Goal: Information Seeking & Learning: Learn about a topic

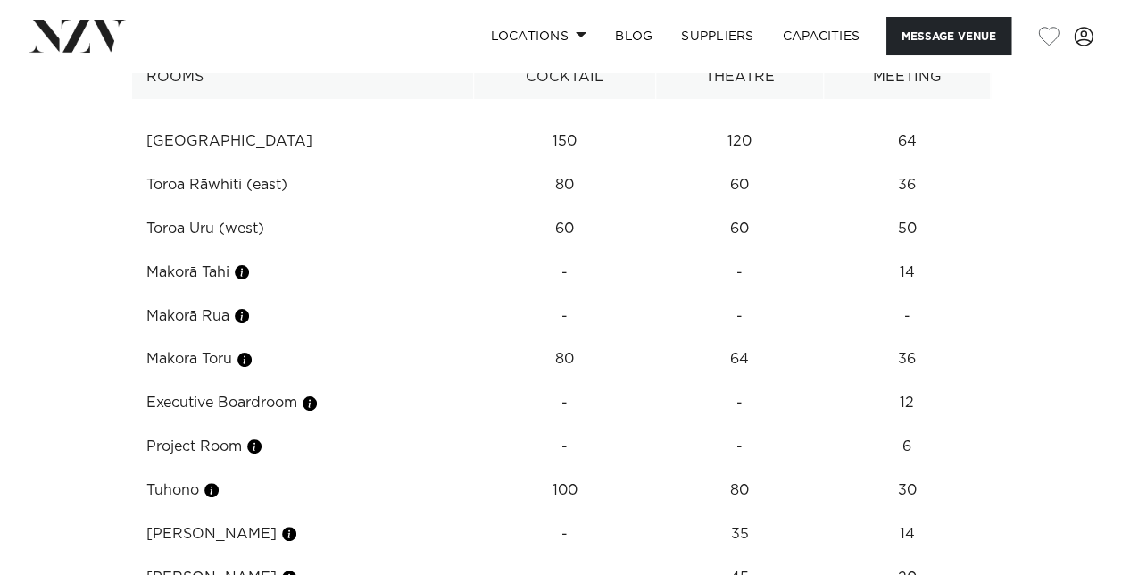
scroll to position [3343, 0]
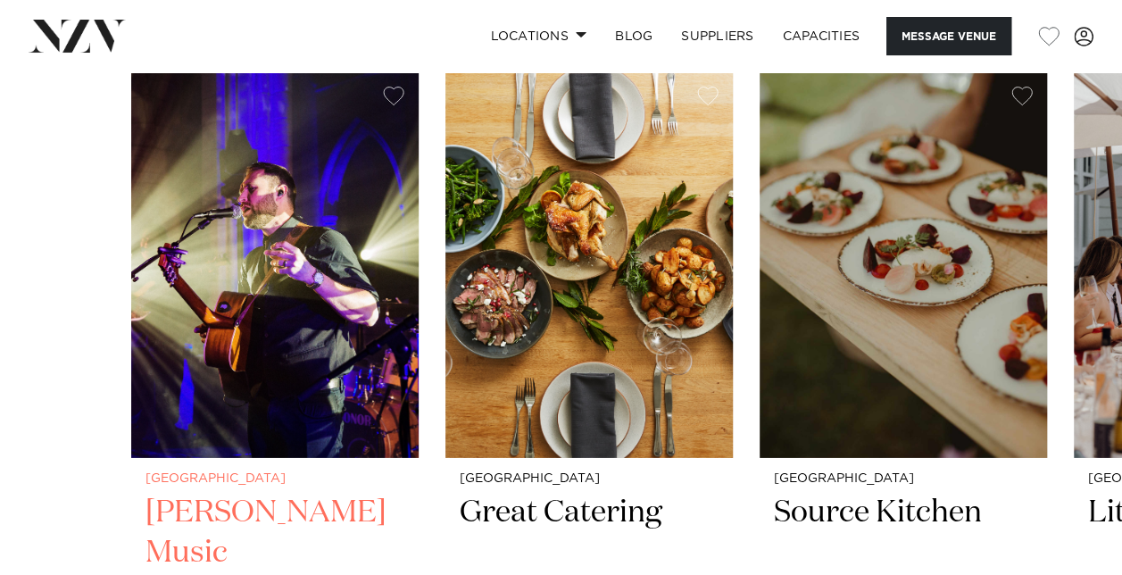
scroll to position [2410, 0]
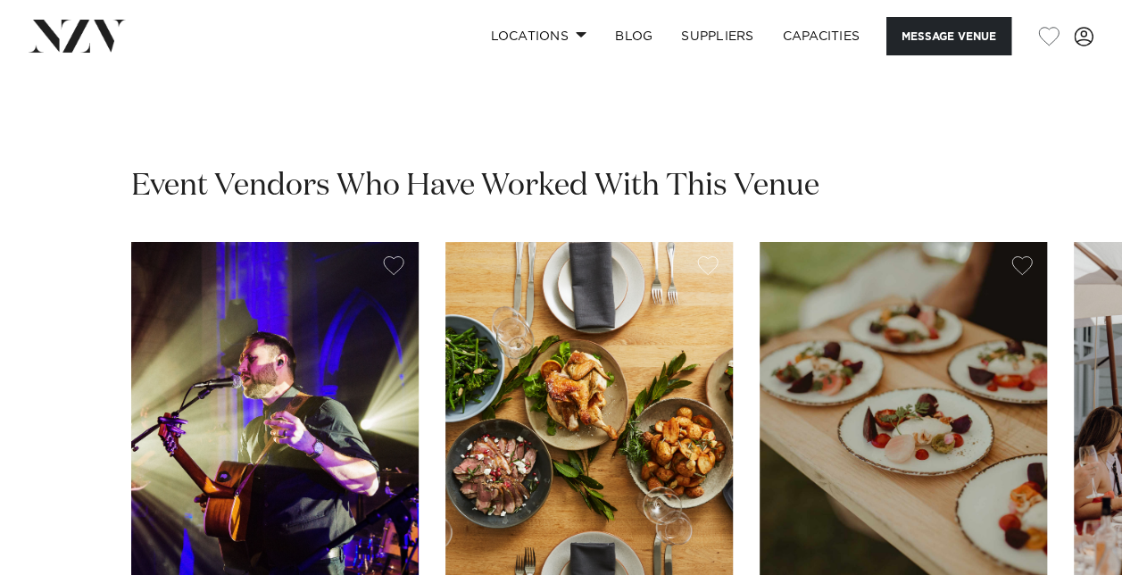
click at [826, 275] on img "3 / 4" at bounding box center [903, 435] width 287 height 386
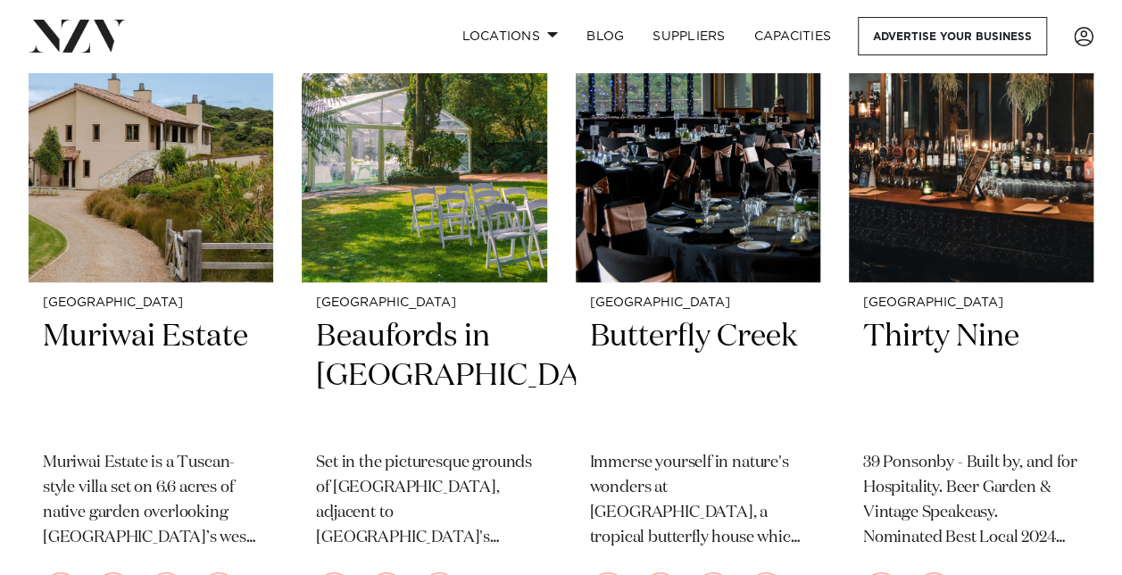
scroll to position [20975, 0]
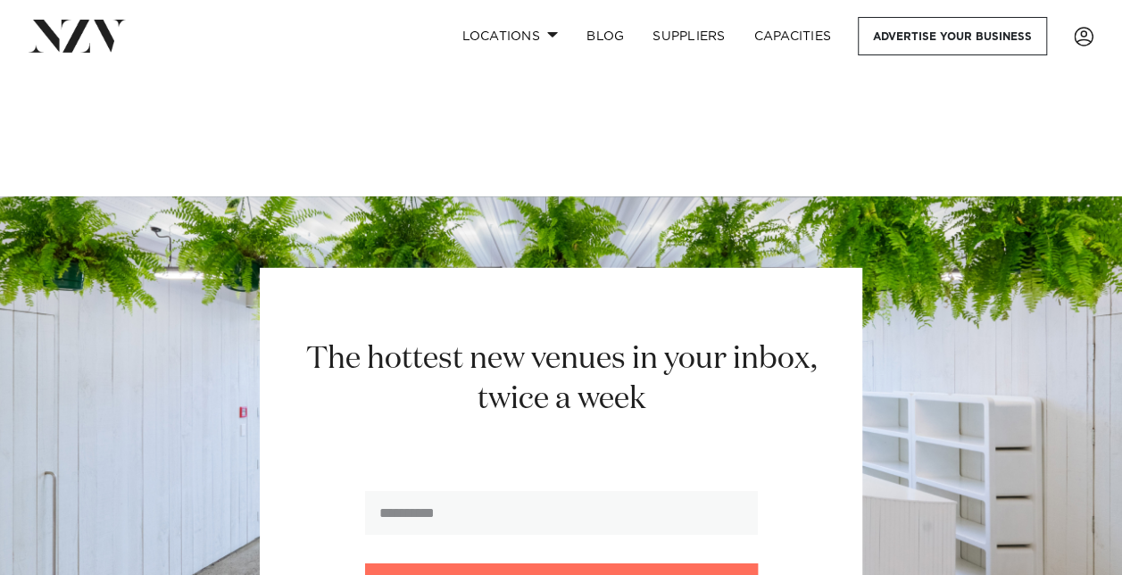
scroll to position [22525, 0]
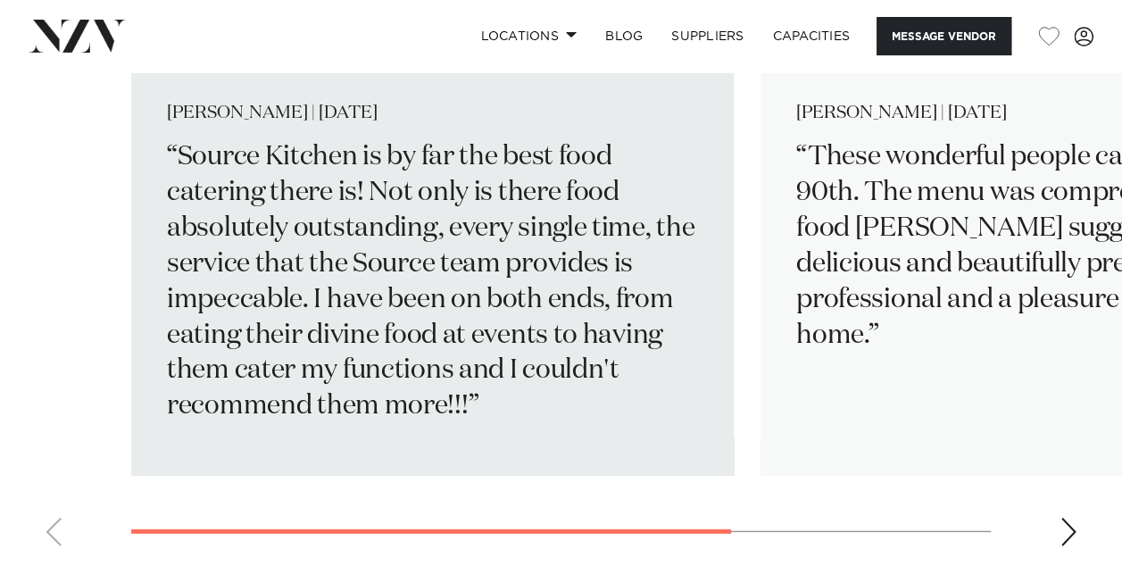
scroll to position [1874, 0]
